Goal: Task Accomplishment & Management: Manage account settings

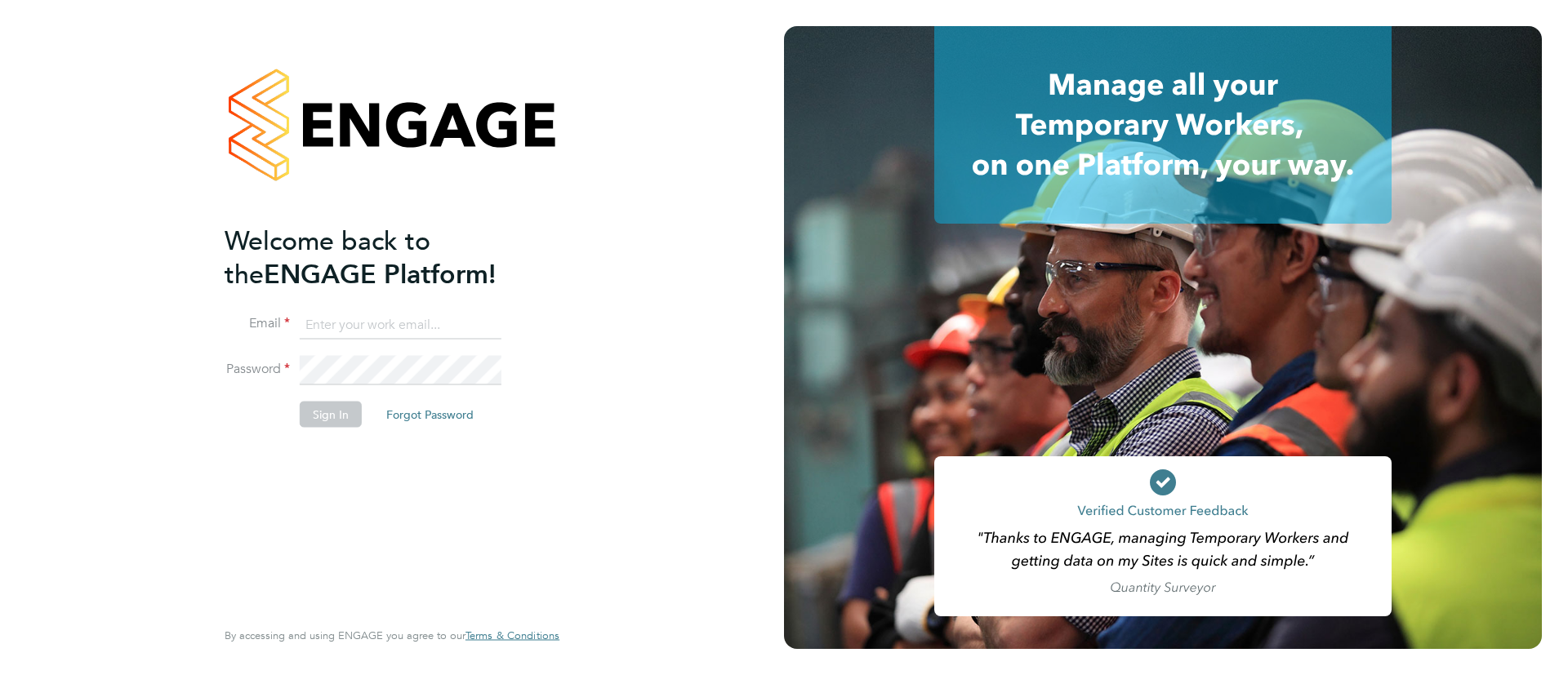
type input "[EMAIL_ADDRESS][DOMAIN_NAME]"
click at [333, 414] on button "Sign In" at bounding box center [331, 413] width 62 height 26
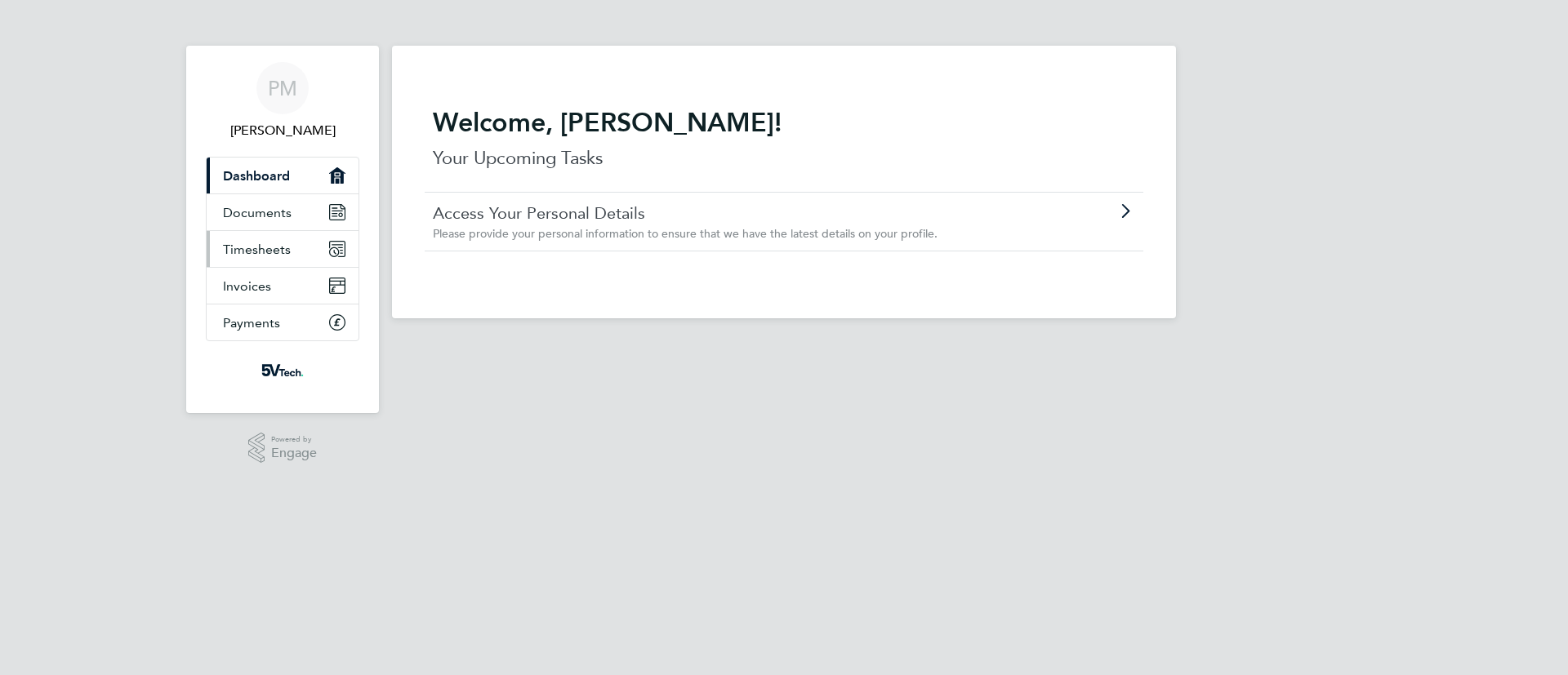
click at [266, 253] on span "Timesheets" at bounding box center [257, 249] width 68 height 16
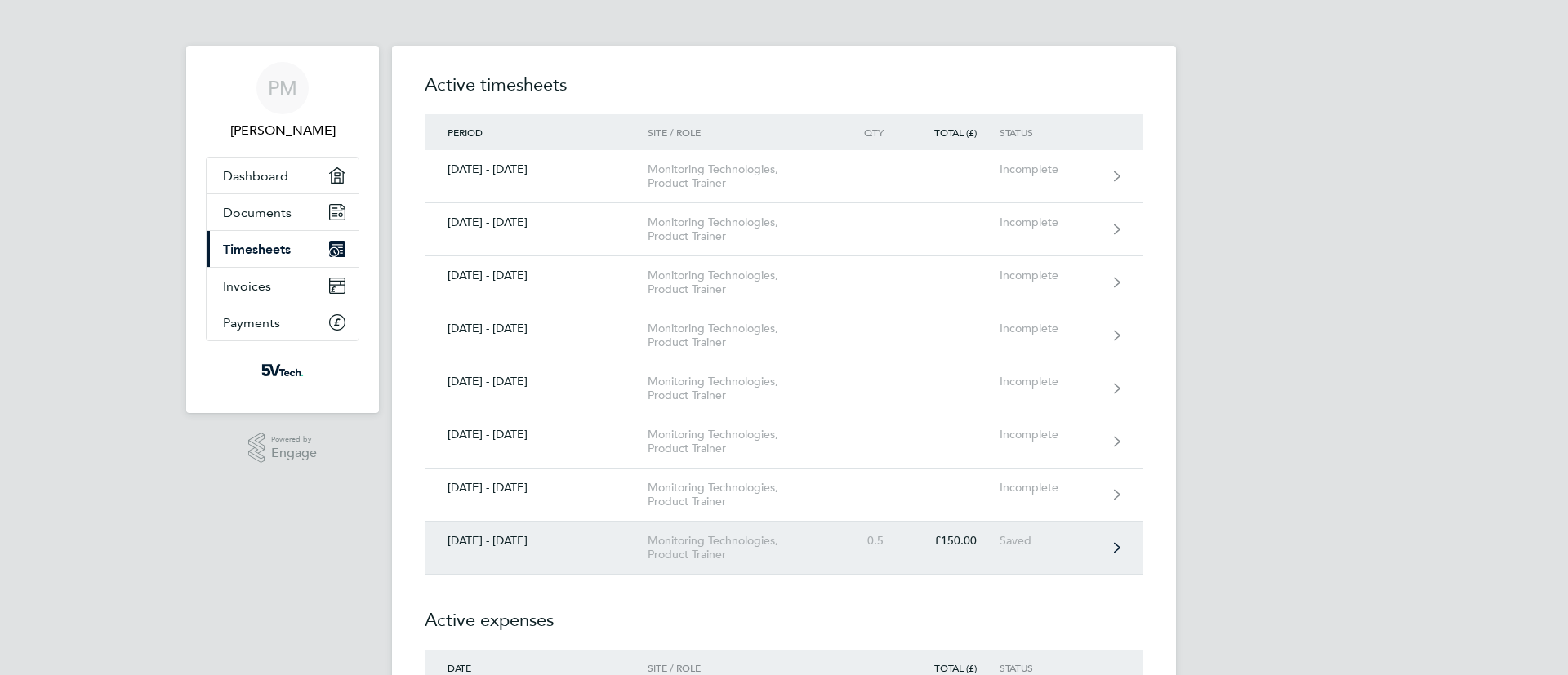
click at [1010, 544] on div "Saved" at bounding box center [1049, 540] width 100 height 14
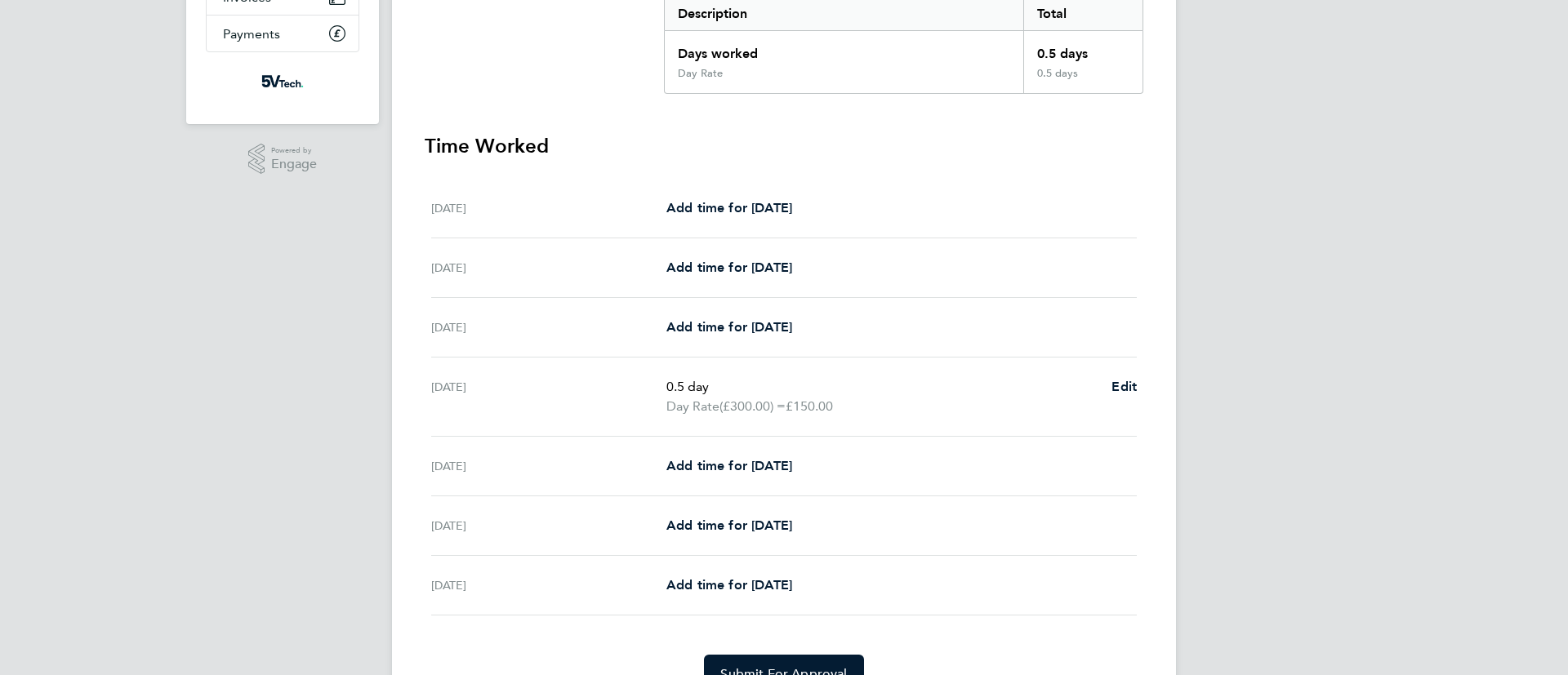
scroll to position [373, 0]
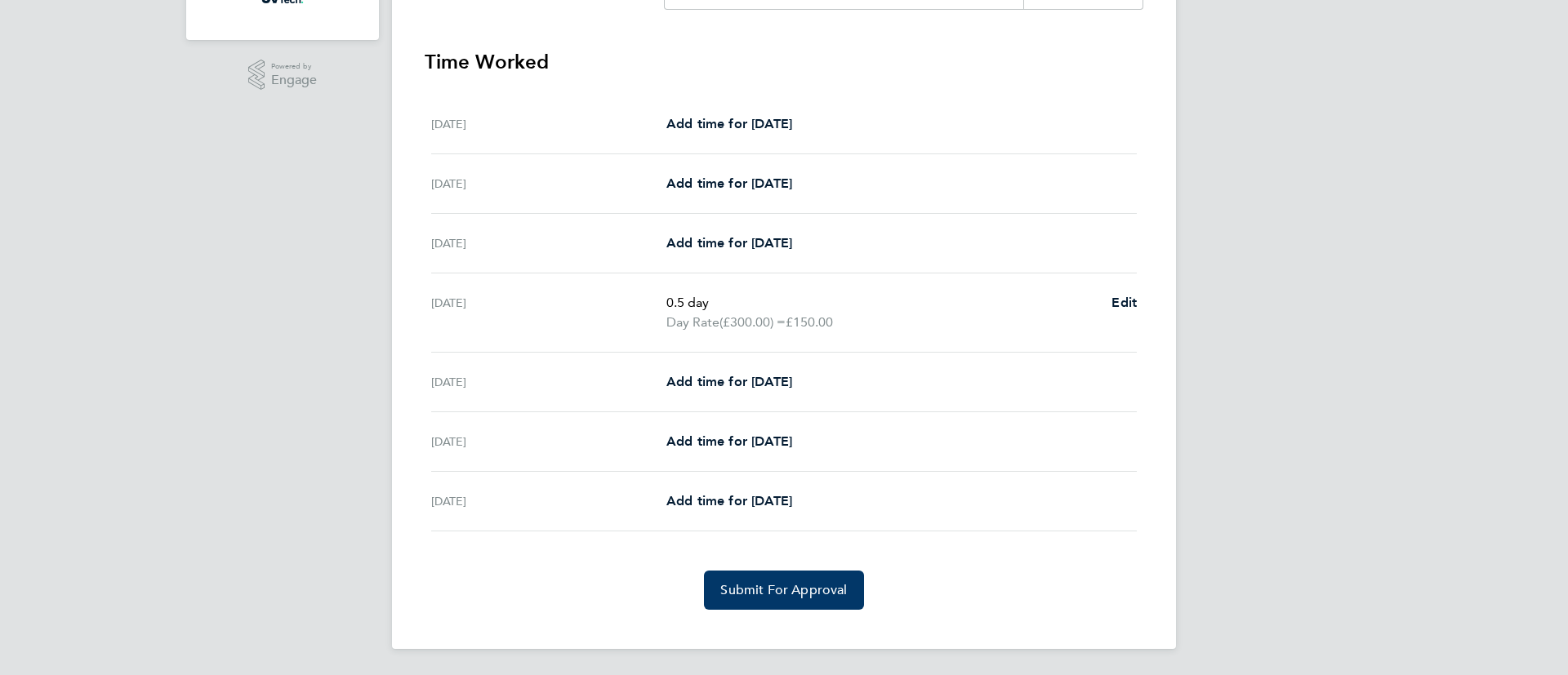
click at [780, 591] on span "Submit For Approval" at bounding box center [784, 591] width 127 height 17
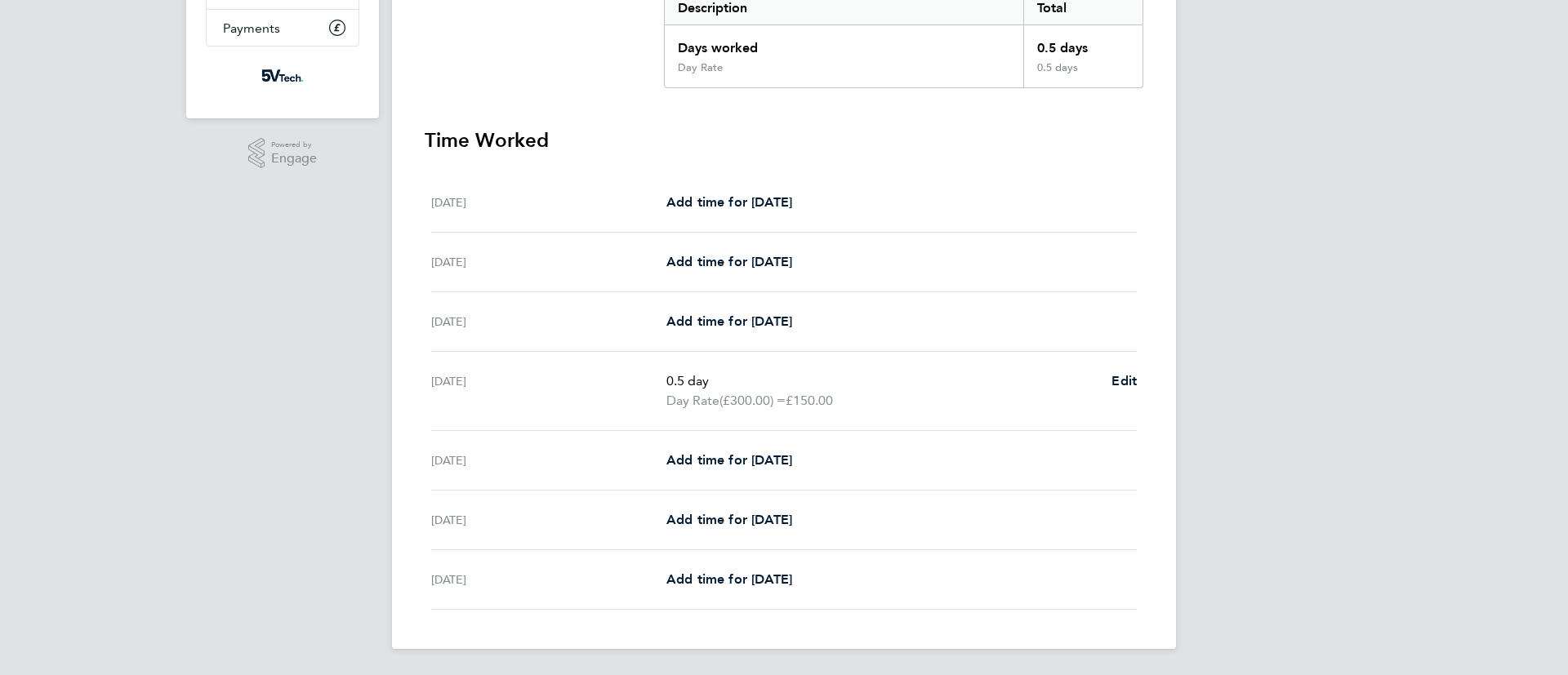
scroll to position [0, 0]
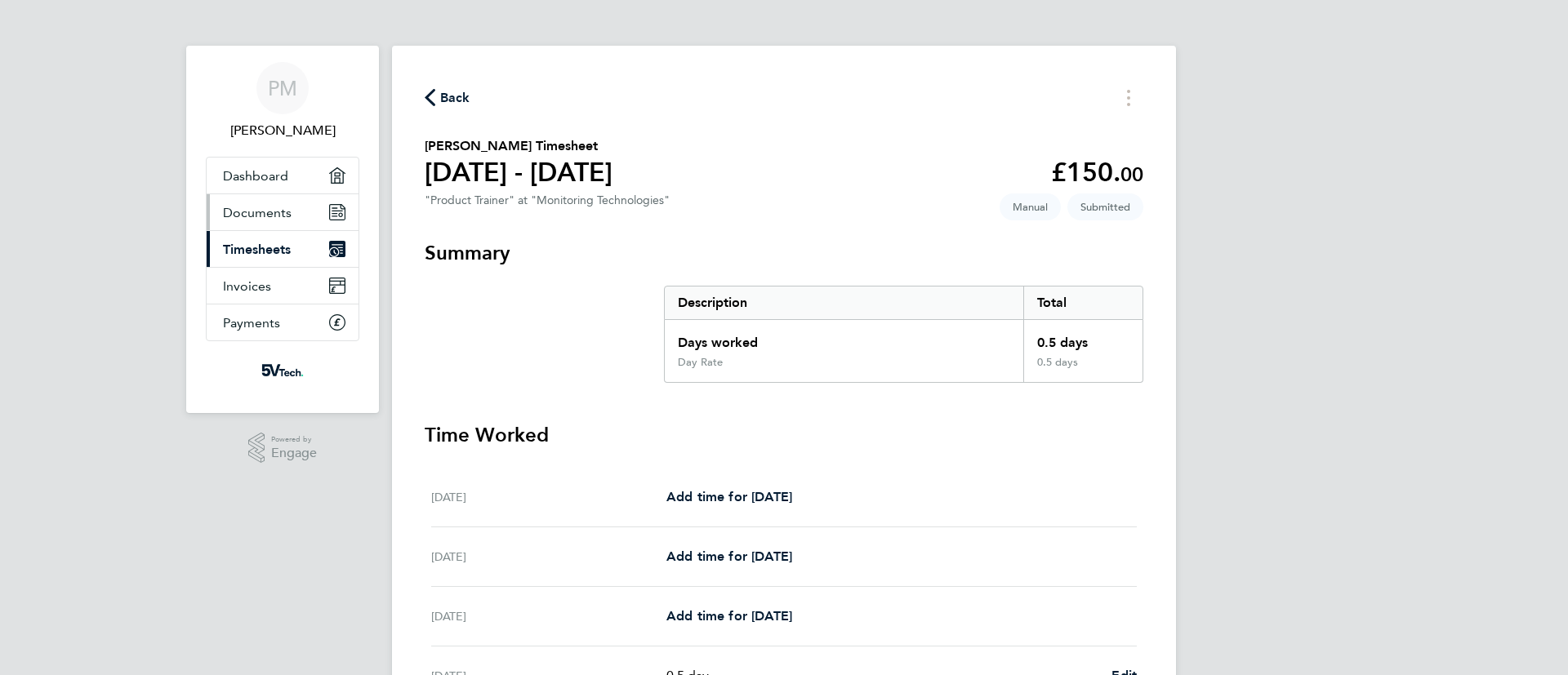
click at [264, 215] on span "Documents" at bounding box center [257, 212] width 69 height 16
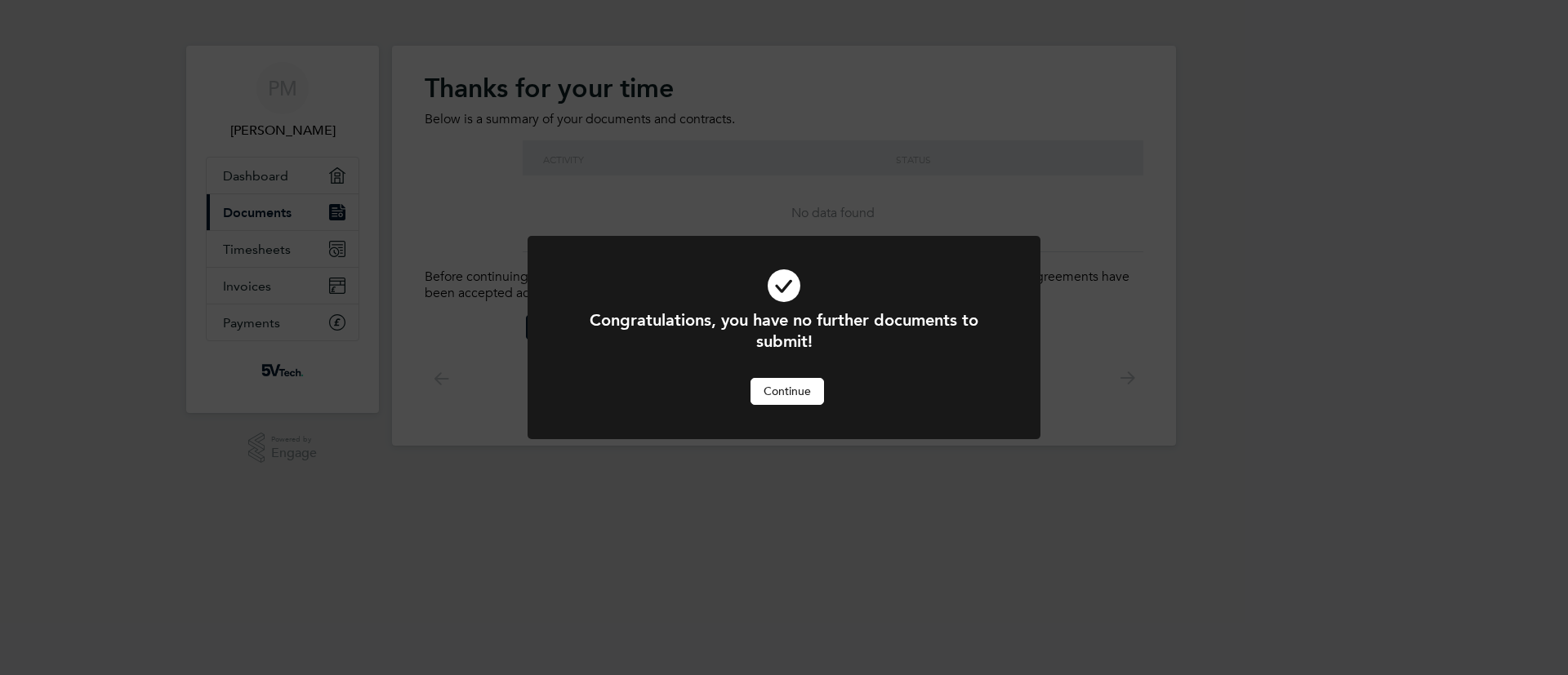
click at [780, 389] on button "Continue" at bounding box center [787, 391] width 73 height 26
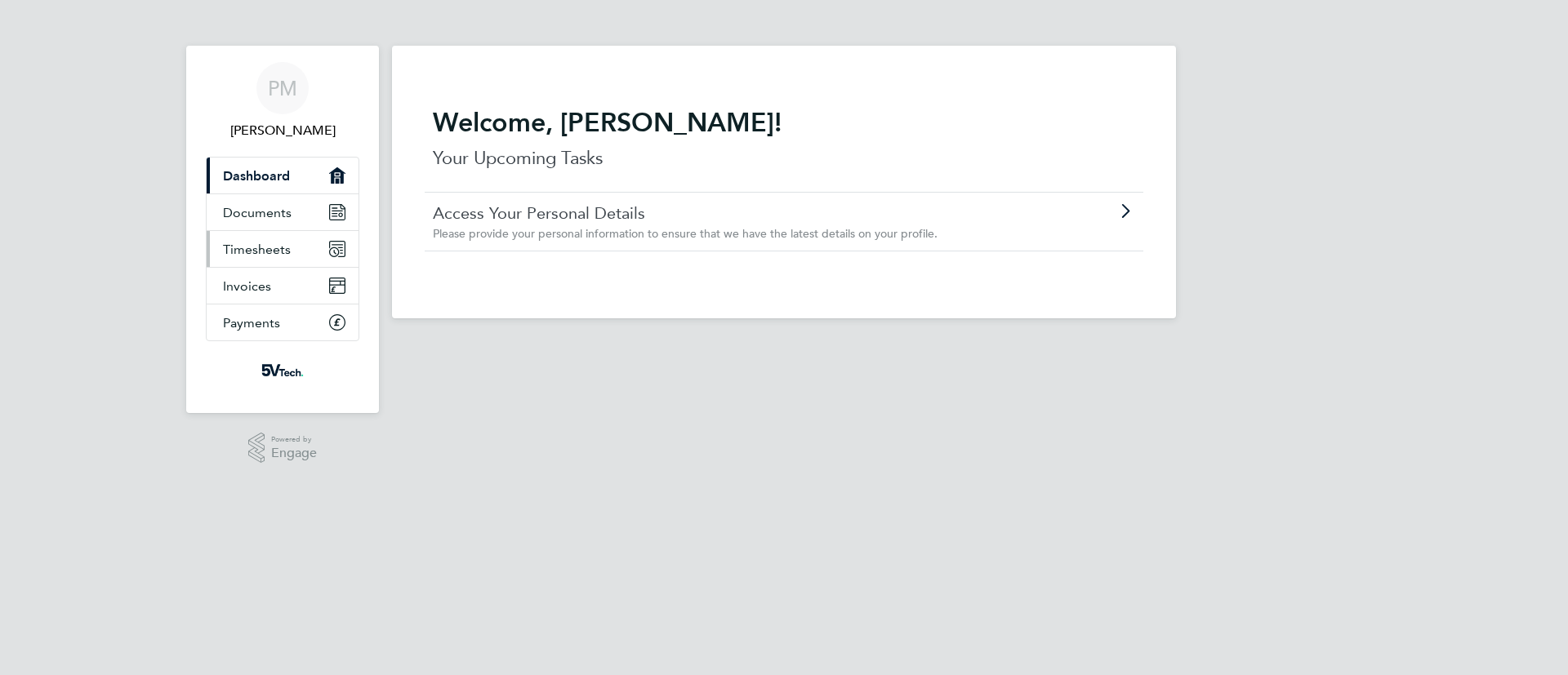
click at [252, 249] on span "Timesheets" at bounding box center [257, 249] width 68 height 16
